Goal: Information Seeking & Learning: Understand process/instructions

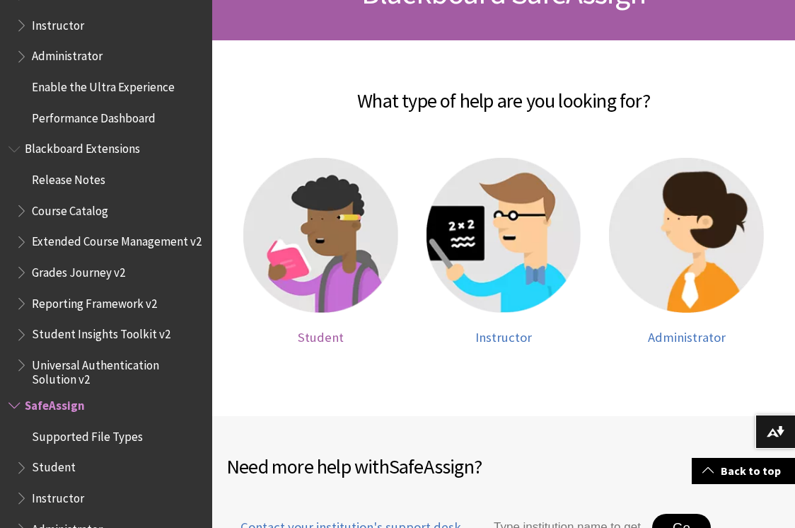
scroll to position [262, 0]
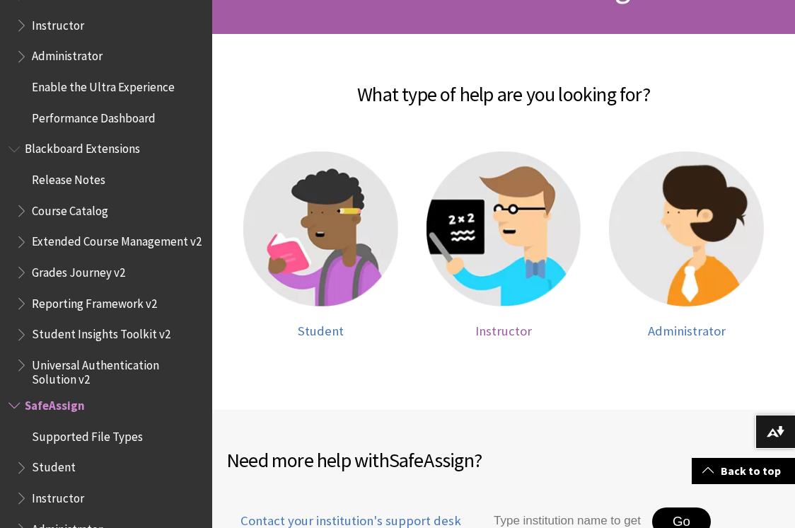
click at [528, 254] on img at bounding box center [503, 228] width 155 height 155
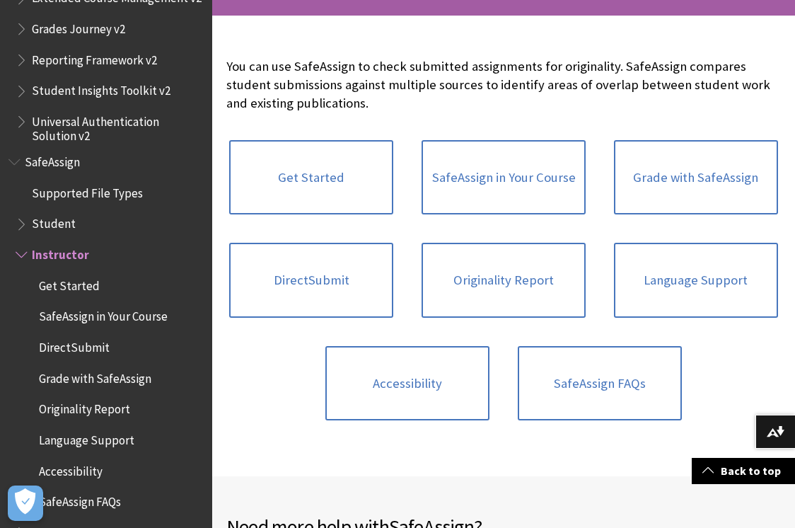
scroll to position [281, 0]
click at [677, 156] on link "Grade with SafeAssign" at bounding box center [696, 176] width 164 height 75
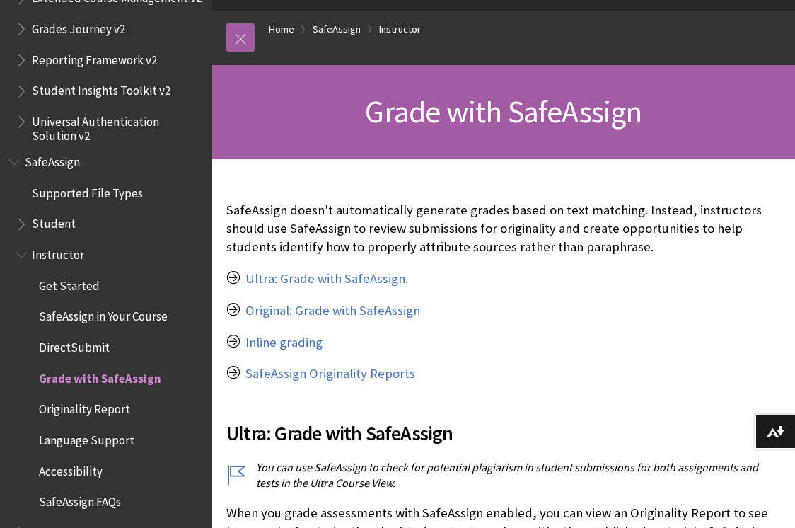
scroll to position [144, 0]
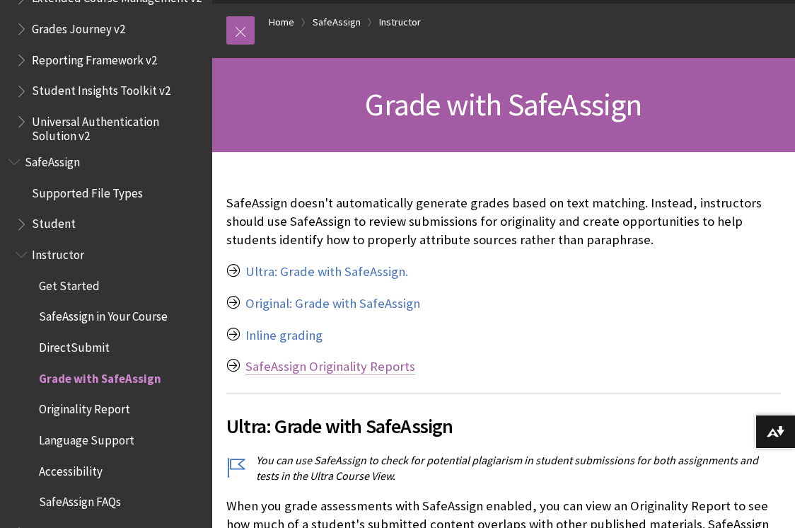
click at [318, 368] on link "SafeAssign Originality Reports" at bounding box center [330, 366] width 170 height 17
